Goal: Navigation & Orientation: Find specific page/section

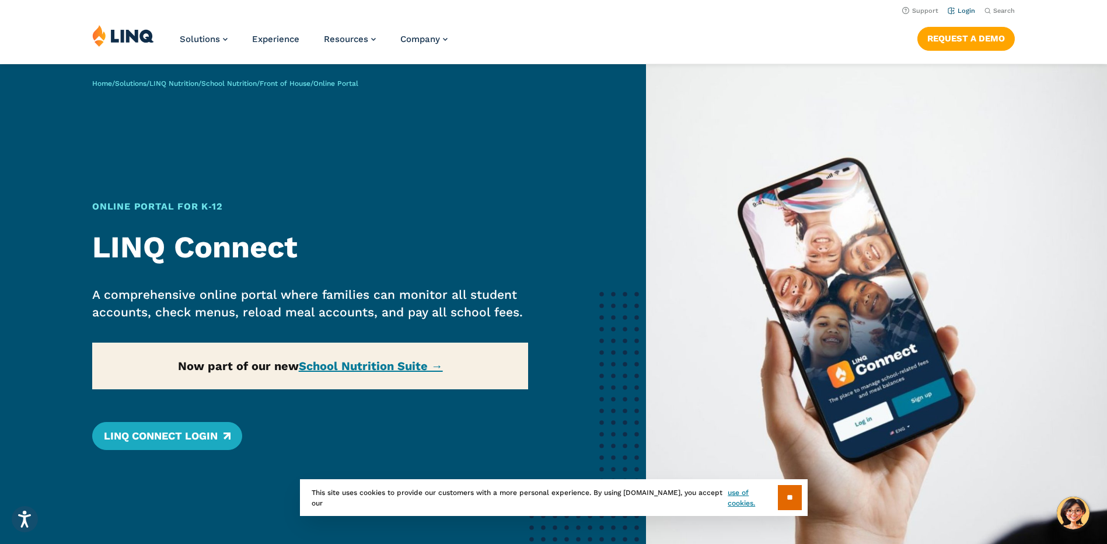
click at [970, 11] on link "Login" at bounding box center [961, 11] width 27 height 8
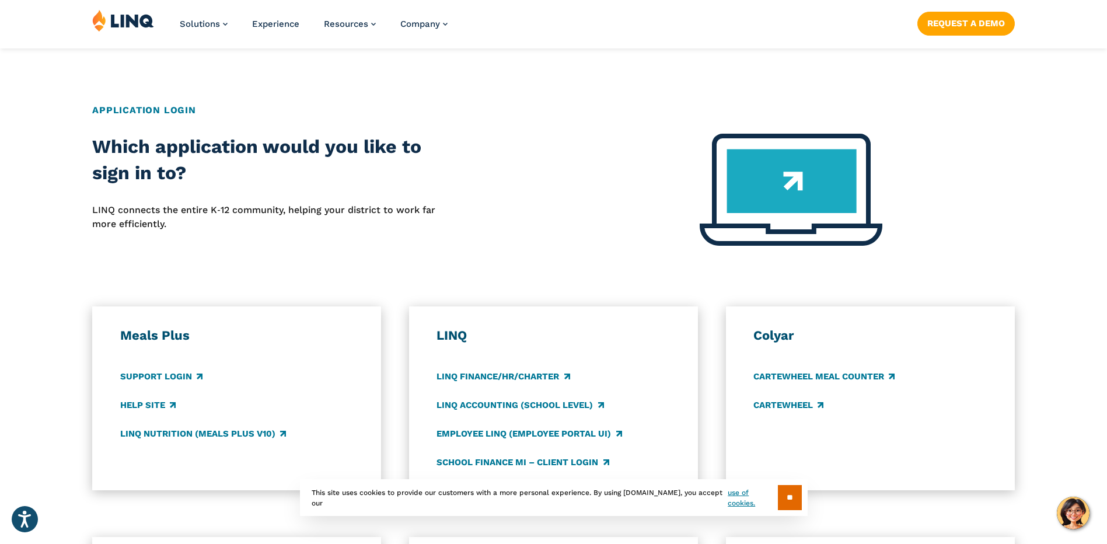
scroll to position [409, 0]
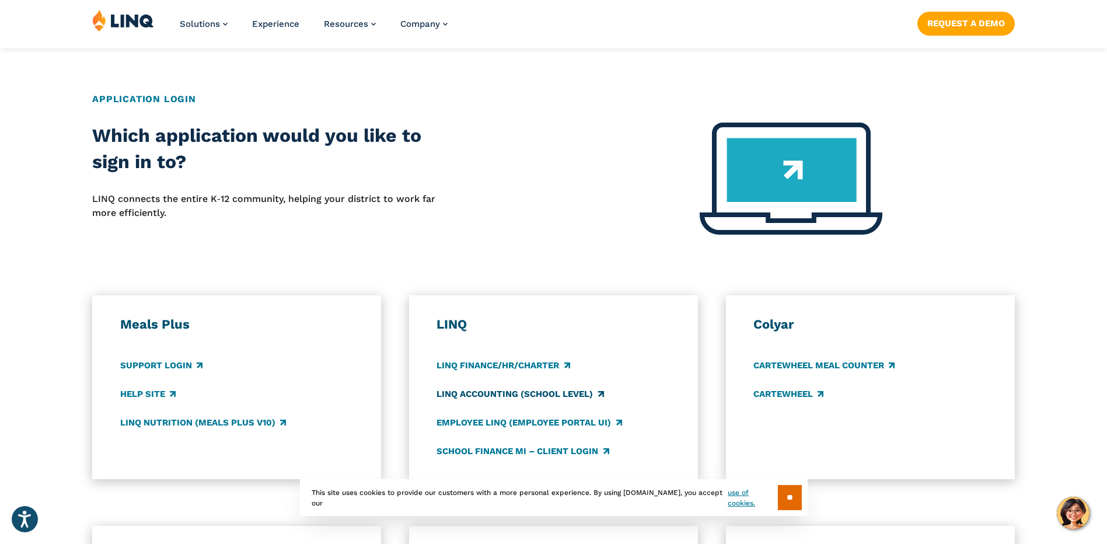
click at [569, 398] on link "LINQ Accounting (school level)" at bounding box center [520, 394] width 167 height 13
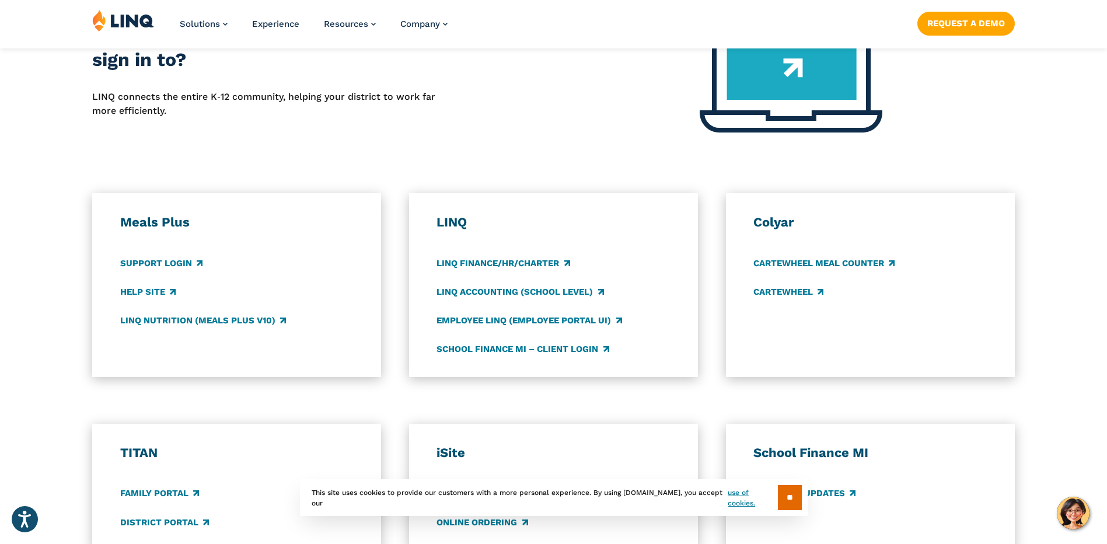
scroll to position [584, 0]
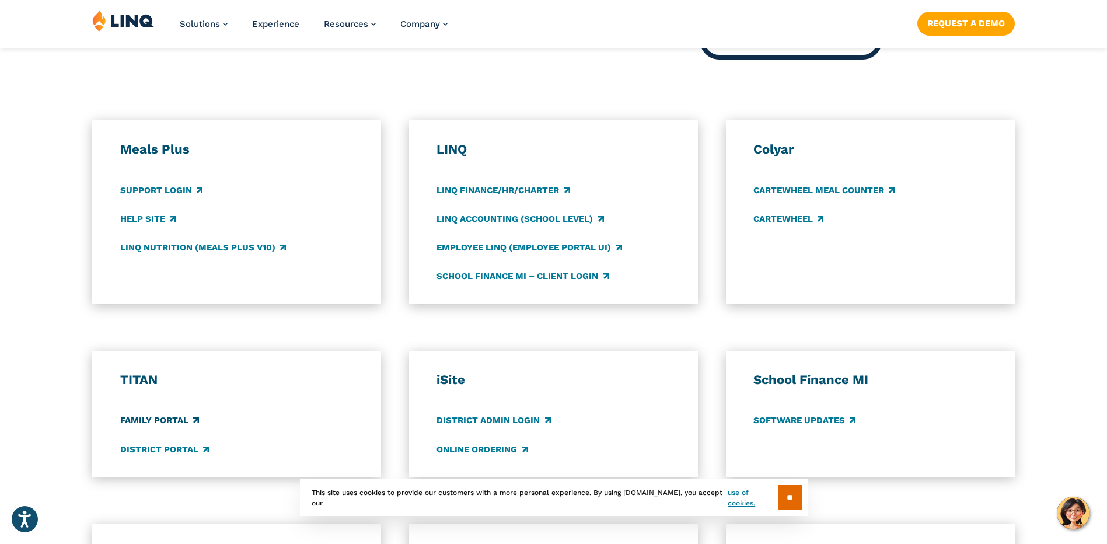
click at [151, 418] on link "Family Portal" at bounding box center [159, 420] width 79 height 13
